Goal: Browse casually: Explore the website without a specific task or goal

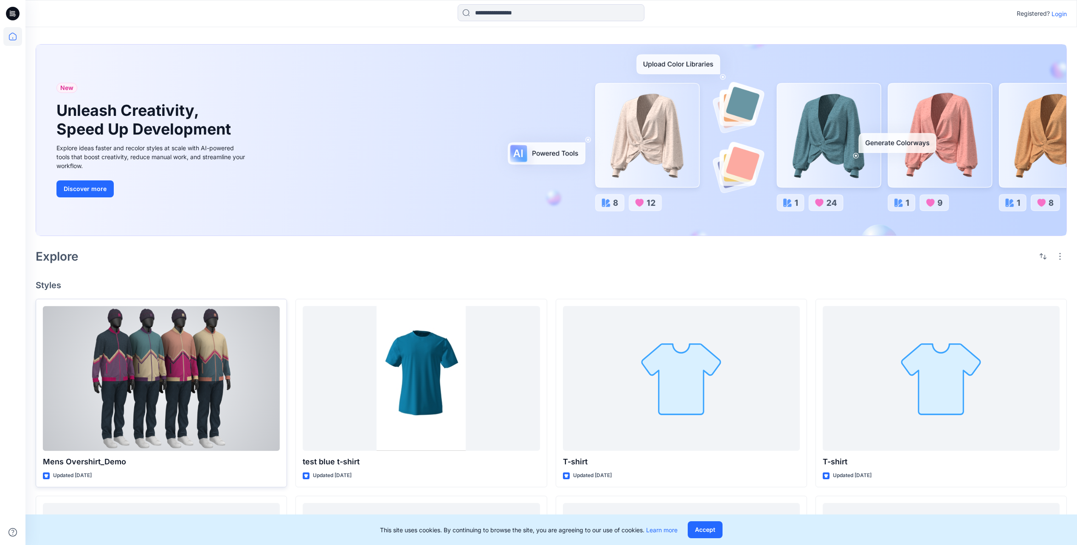
click at [167, 359] on div at bounding box center [161, 378] width 237 height 145
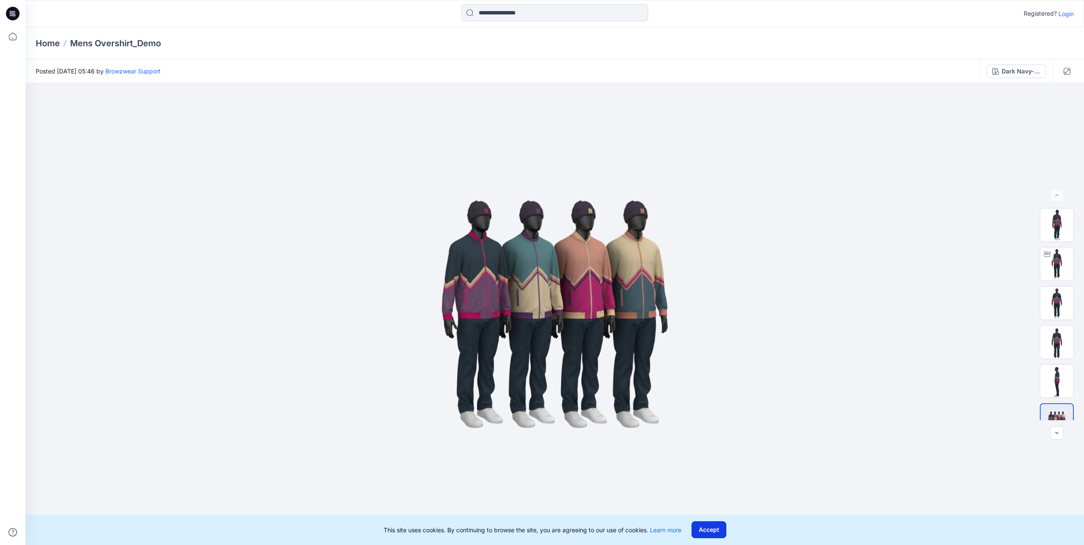
click at [701, 533] on button "Accept" at bounding box center [708, 530] width 35 height 17
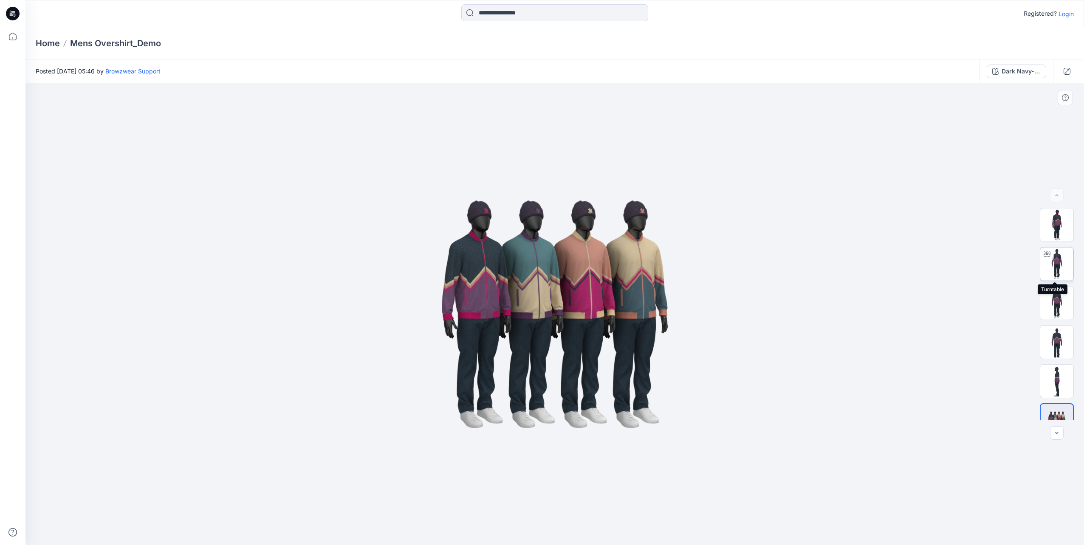
click at [1063, 259] on img at bounding box center [1056, 264] width 33 height 33
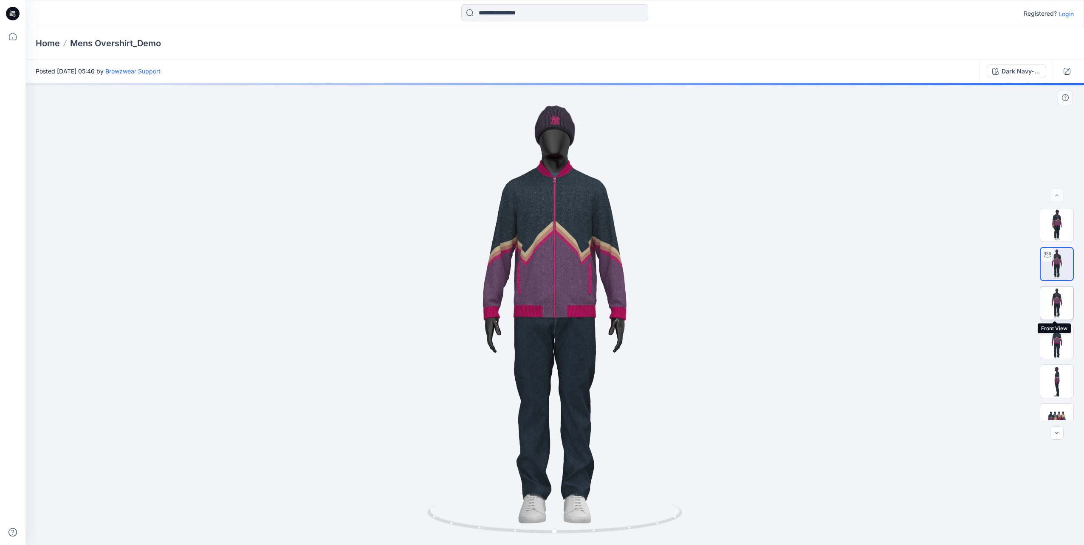
click at [1054, 302] on img at bounding box center [1056, 303] width 33 height 33
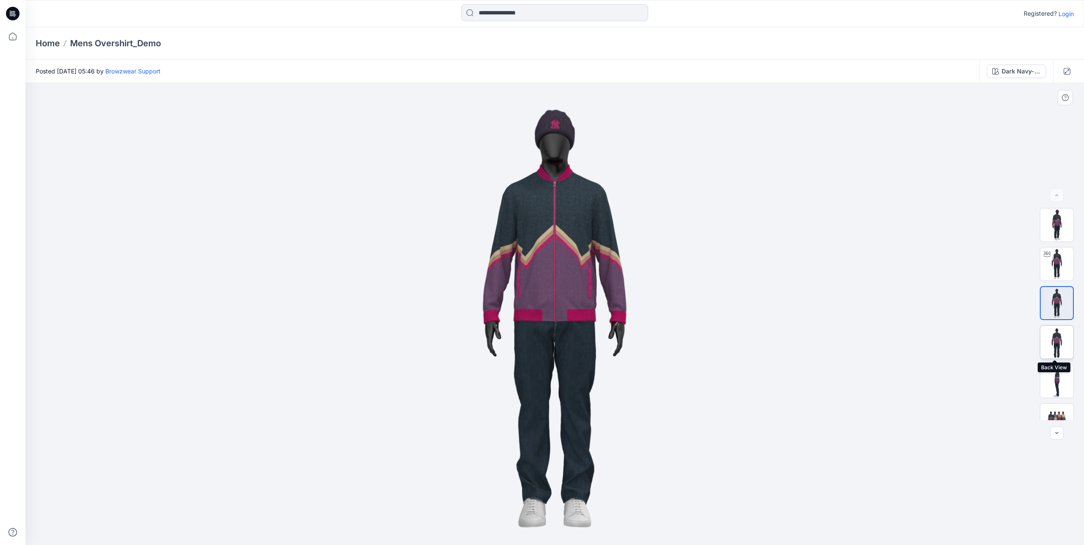
click at [1060, 336] on img at bounding box center [1056, 342] width 33 height 33
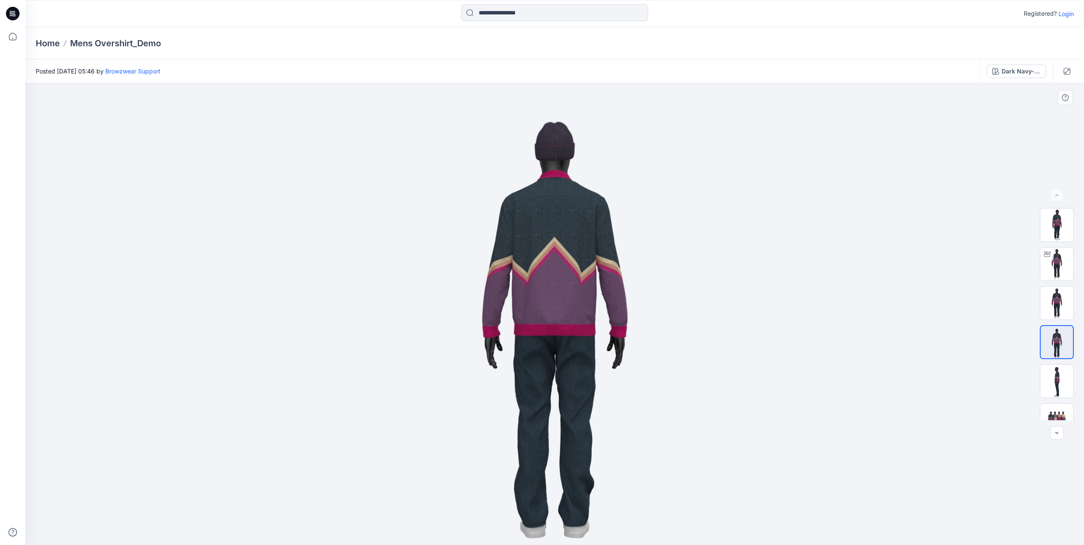
click at [563, 261] on img at bounding box center [555, 314] width 462 height 462
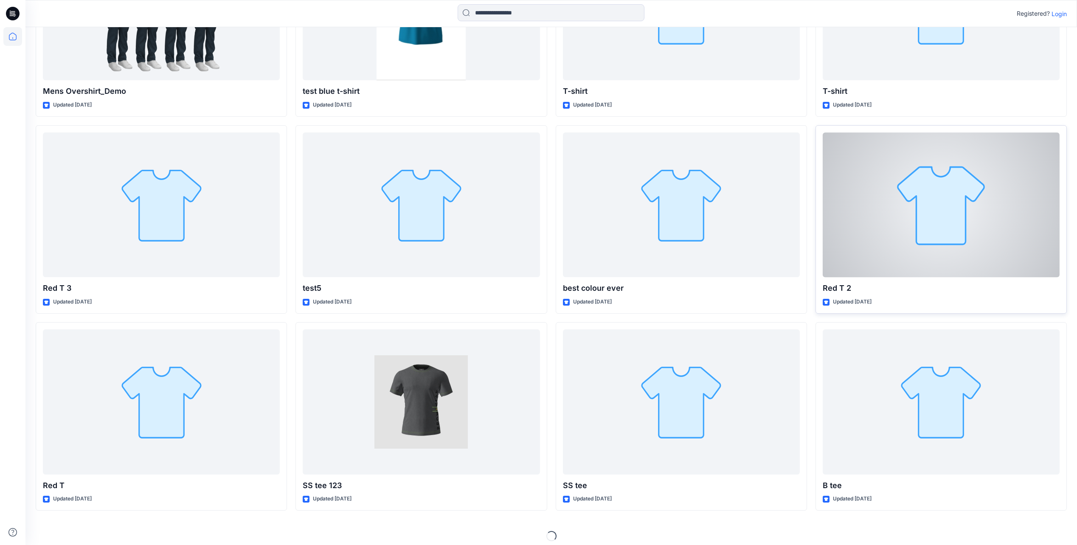
scroll to position [377, 0]
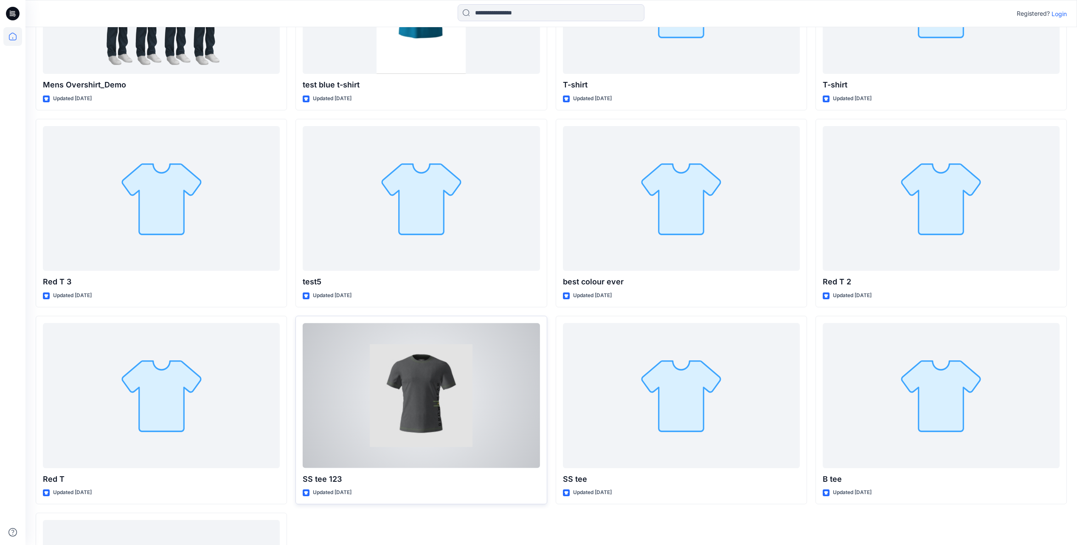
click at [393, 375] on div at bounding box center [421, 395] width 237 height 145
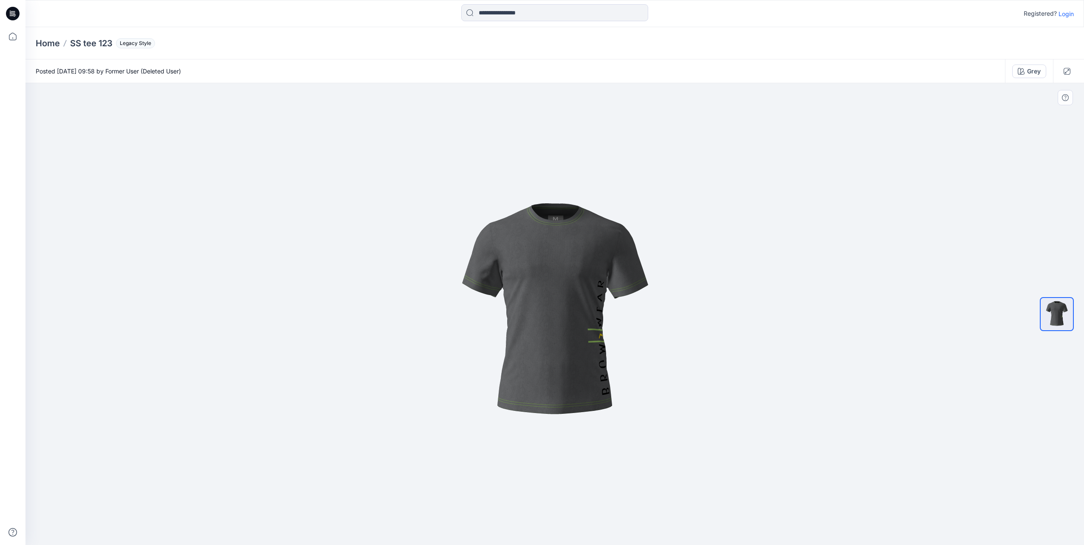
click at [569, 248] on img at bounding box center [555, 314] width 276 height 276
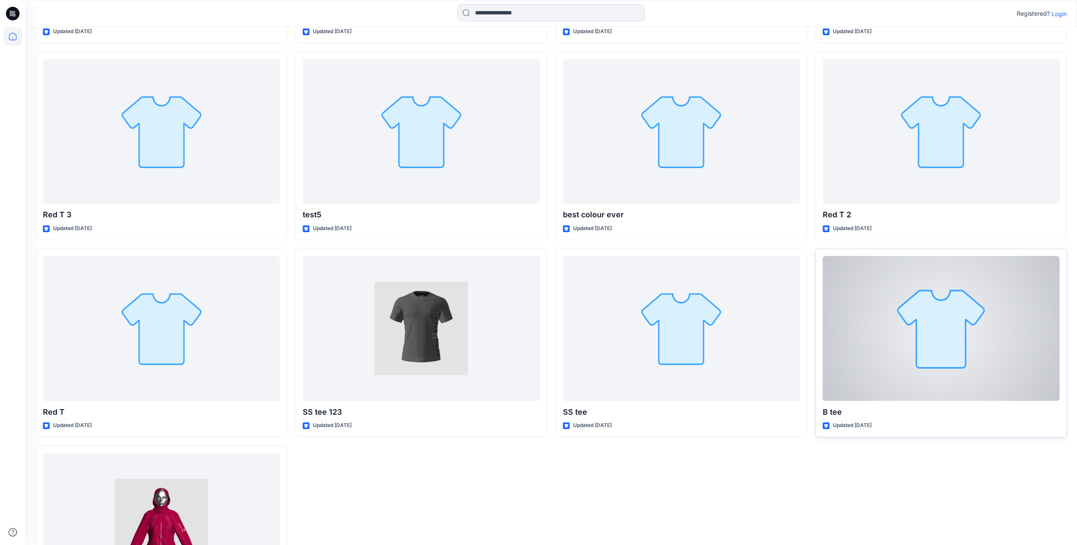
scroll to position [544, 0]
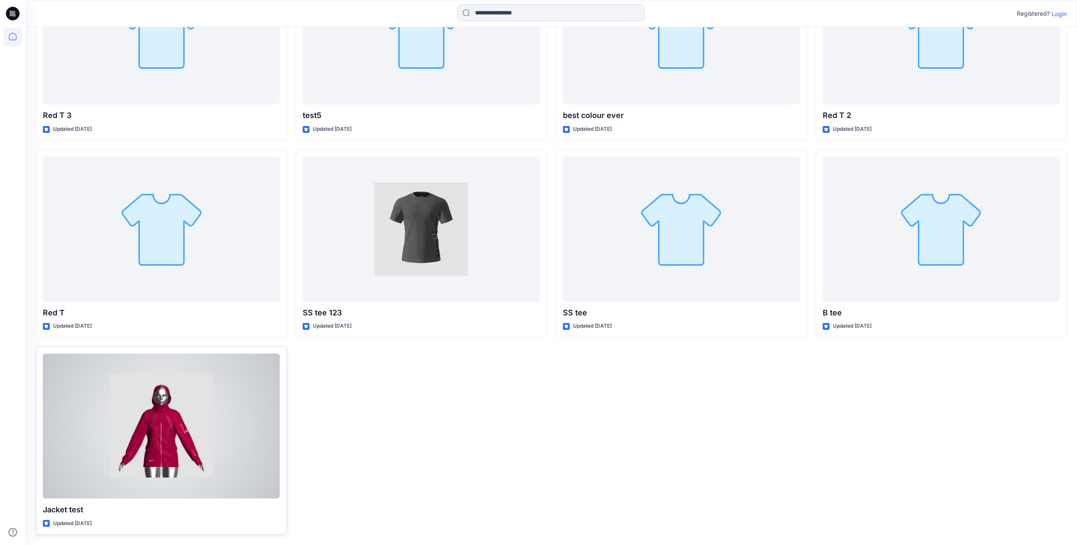
click at [237, 406] on div at bounding box center [161, 426] width 237 height 145
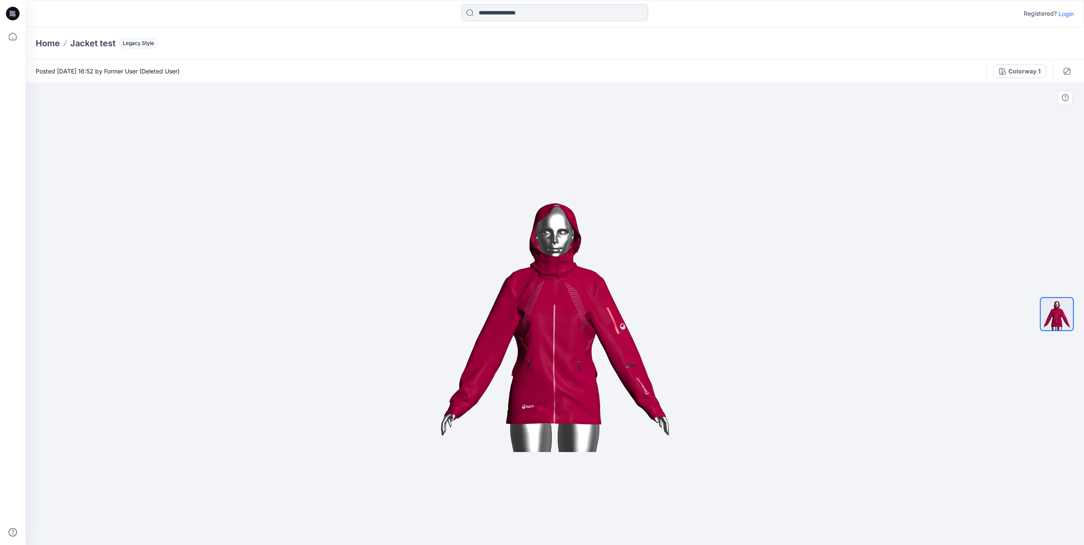
click at [569, 291] on img at bounding box center [555, 314] width 276 height 276
click at [13, 31] on icon at bounding box center [12, 36] width 19 height 19
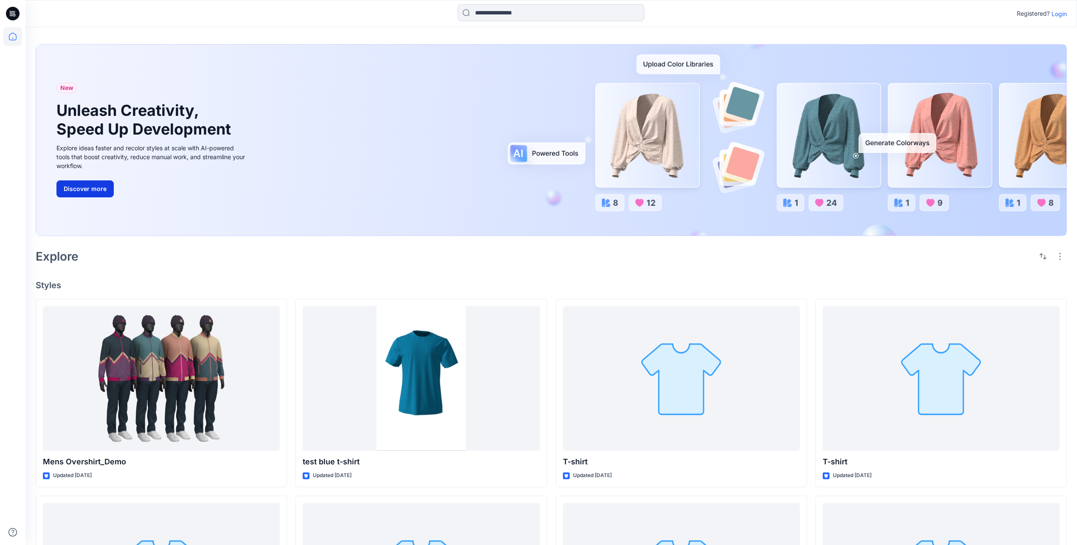
click at [97, 191] on button "Discover more" at bounding box center [84, 188] width 57 height 17
